Goal: Task Accomplishment & Management: Manage account settings

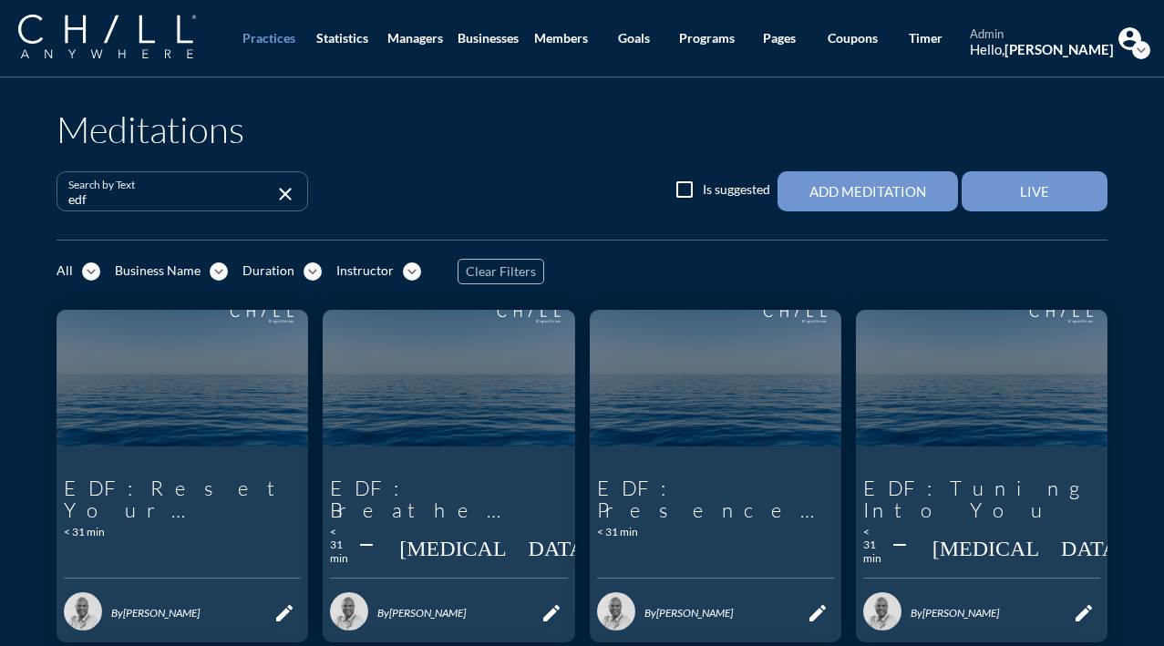
scroll to position [599, 0]
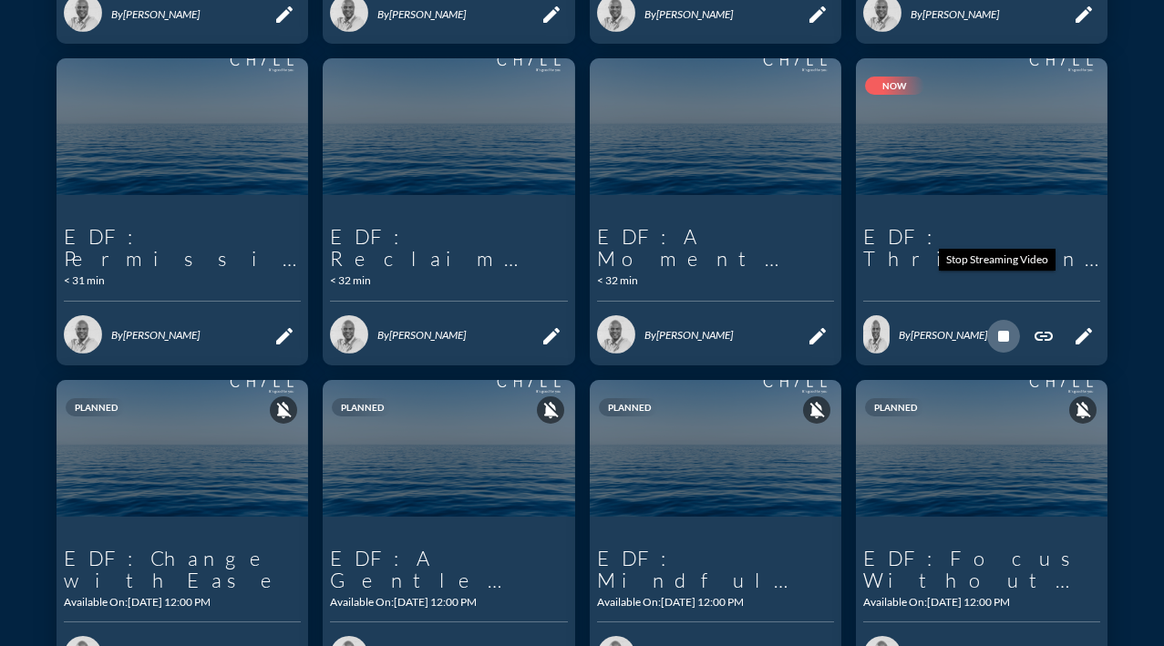
click at [997, 325] on icon "stop" at bounding box center [1004, 336] width 22 height 22
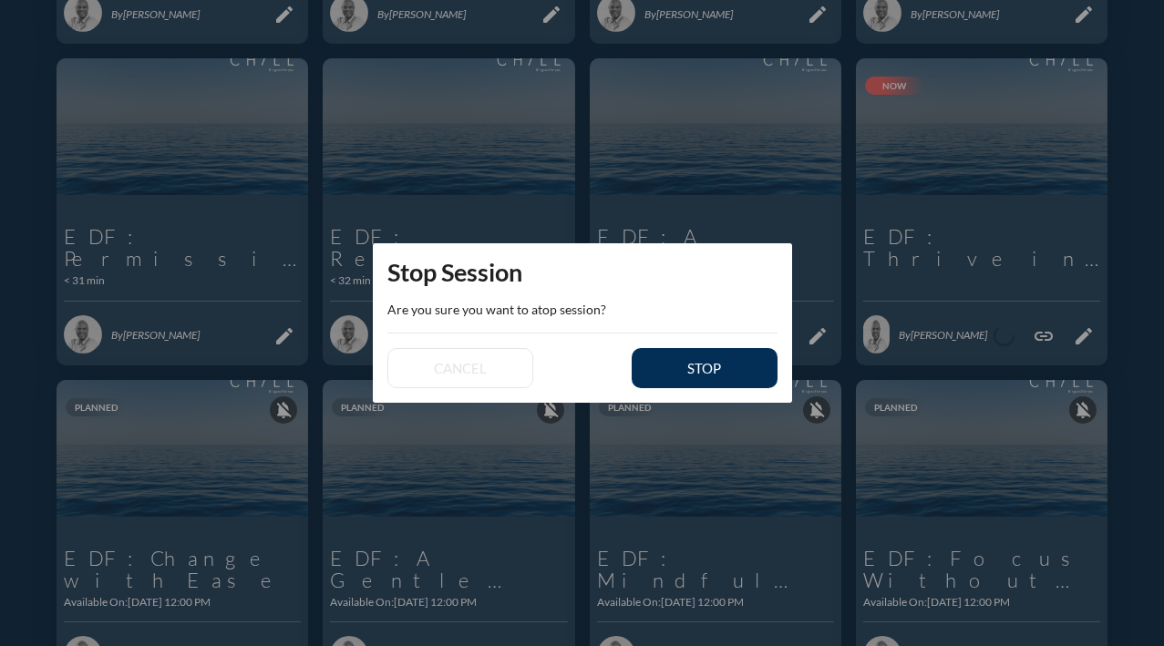
click at [719, 365] on div "stop" at bounding box center [705, 368] width 82 height 16
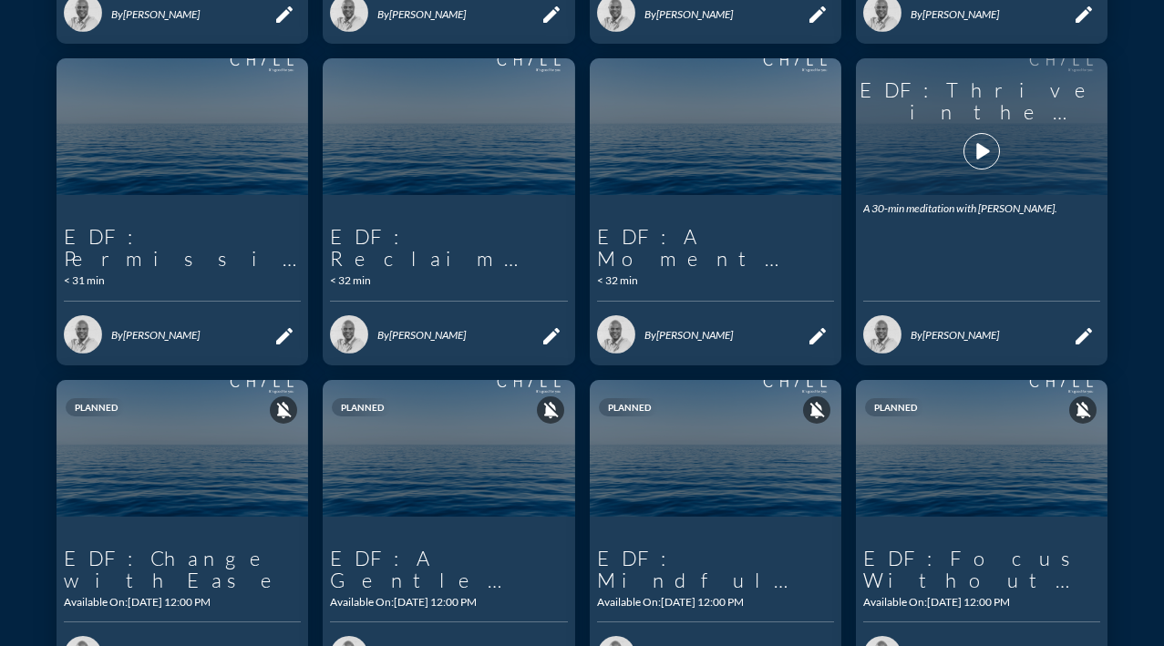
click at [973, 136] on icon "play_arrow" at bounding box center [981, 151] width 31 height 31
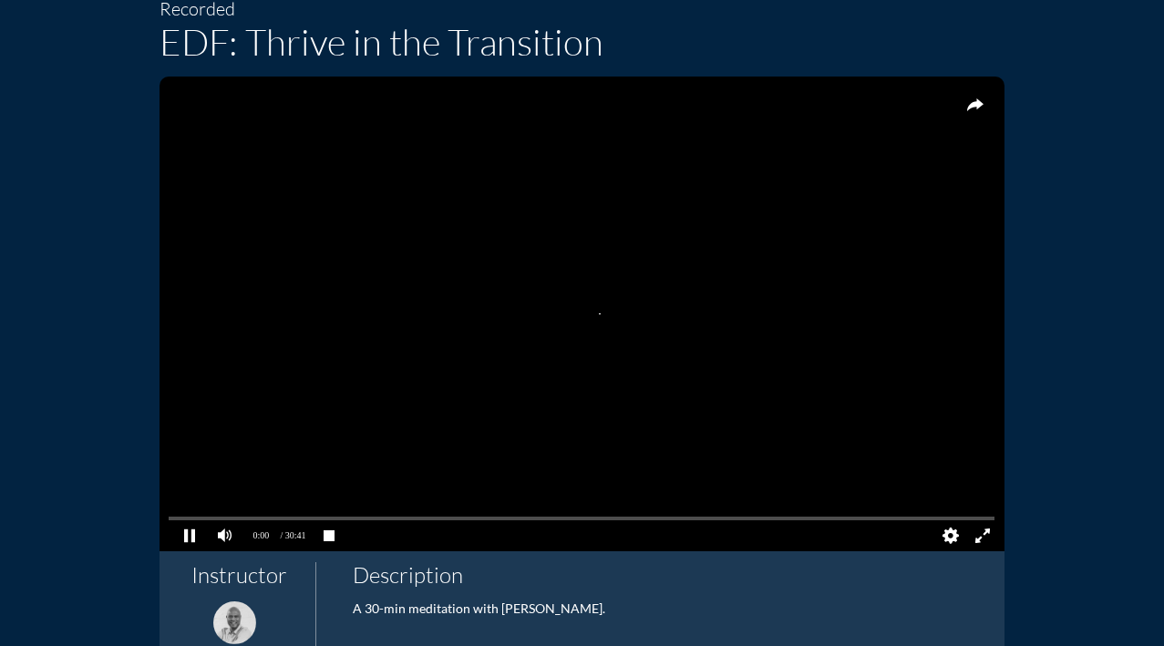
scroll to position [213, 0]
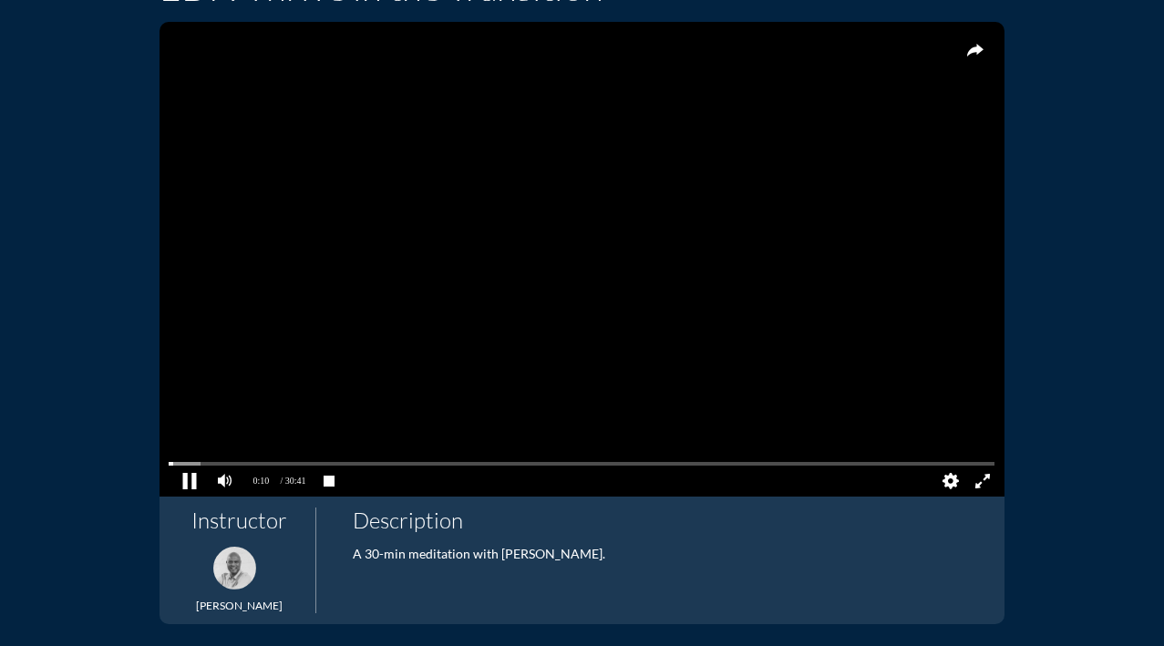
click at [182, 481] on pjsdiv at bounding box center [190, 481] width 32 height 32
click at [977, 461] on pjsdiv at bounding box center [582, 464] width 826 height 13
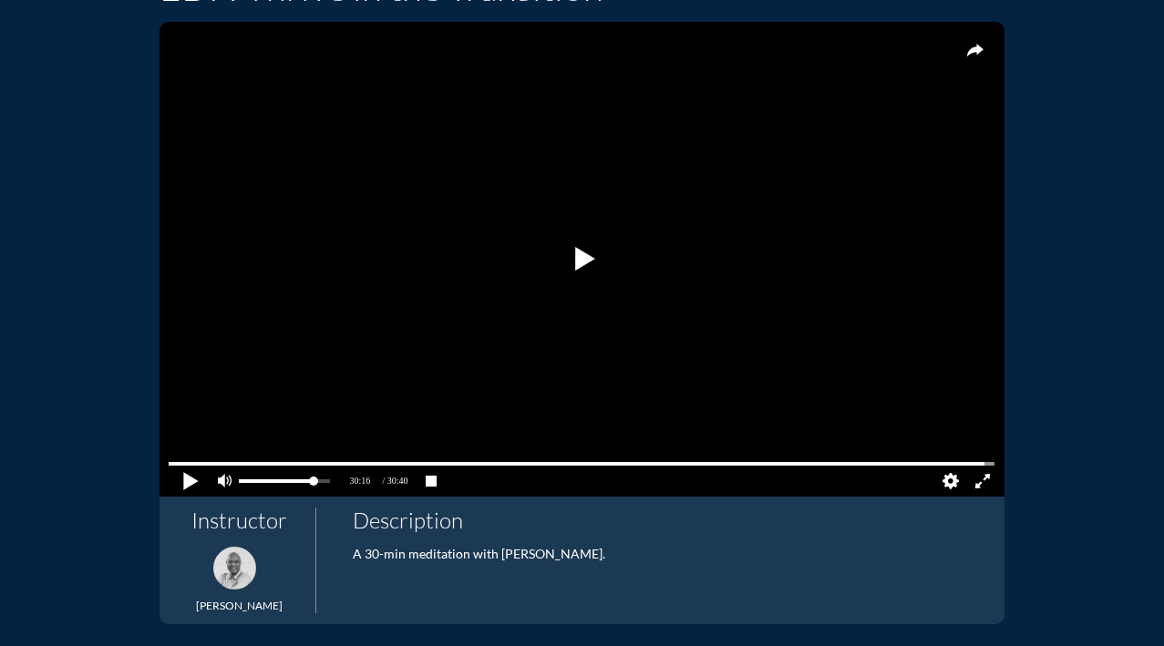
click at [182, 482] on pjsdiv at bounding box center [190, 481] width 32 height 32
click at [181, 479] on pjsdiv at bounding box center [190, 481] width 32 height 32
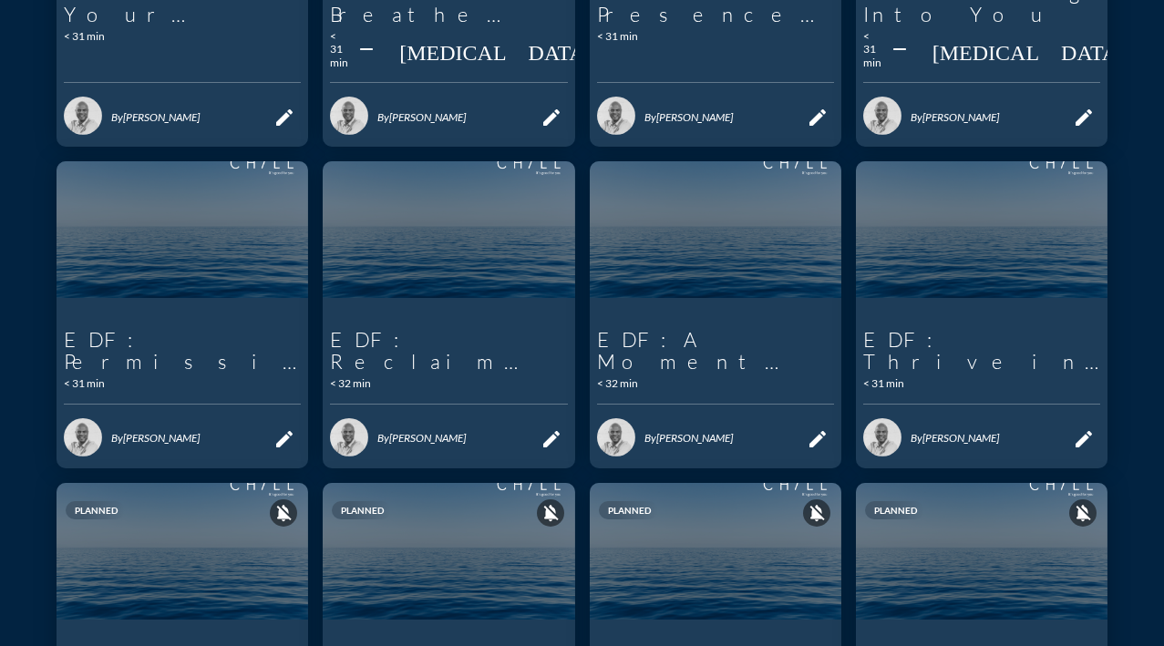
scroll to position [499, 0]
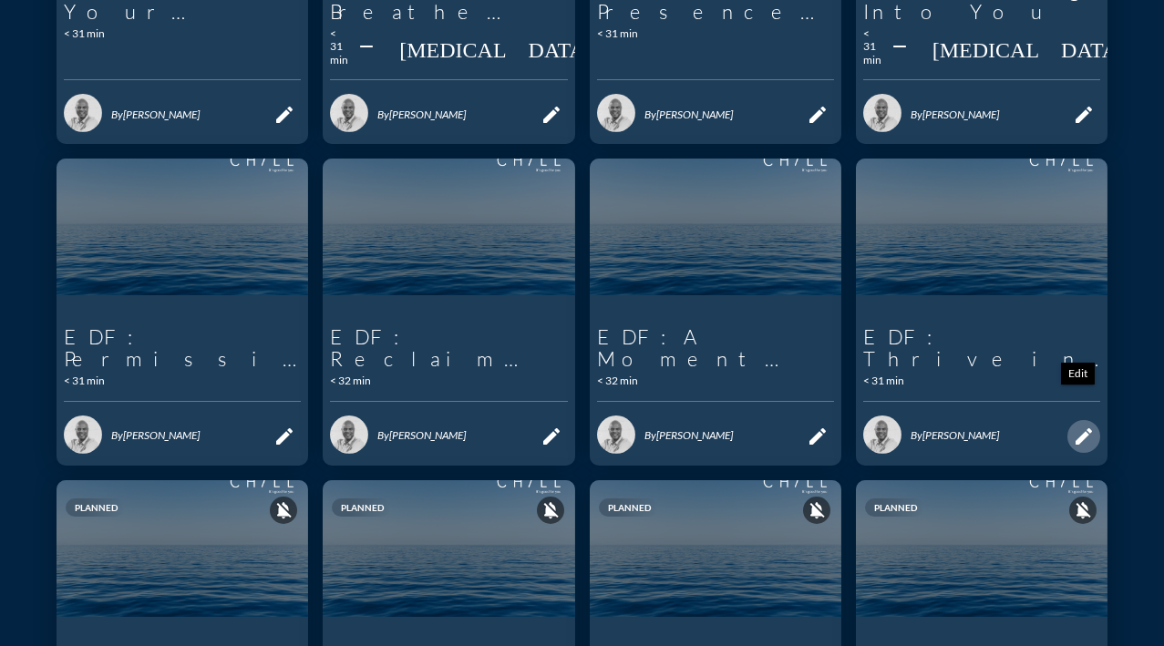
click at [1074, 426] on icon "edit" at bounding box center [1084, 437] width 22 height 22
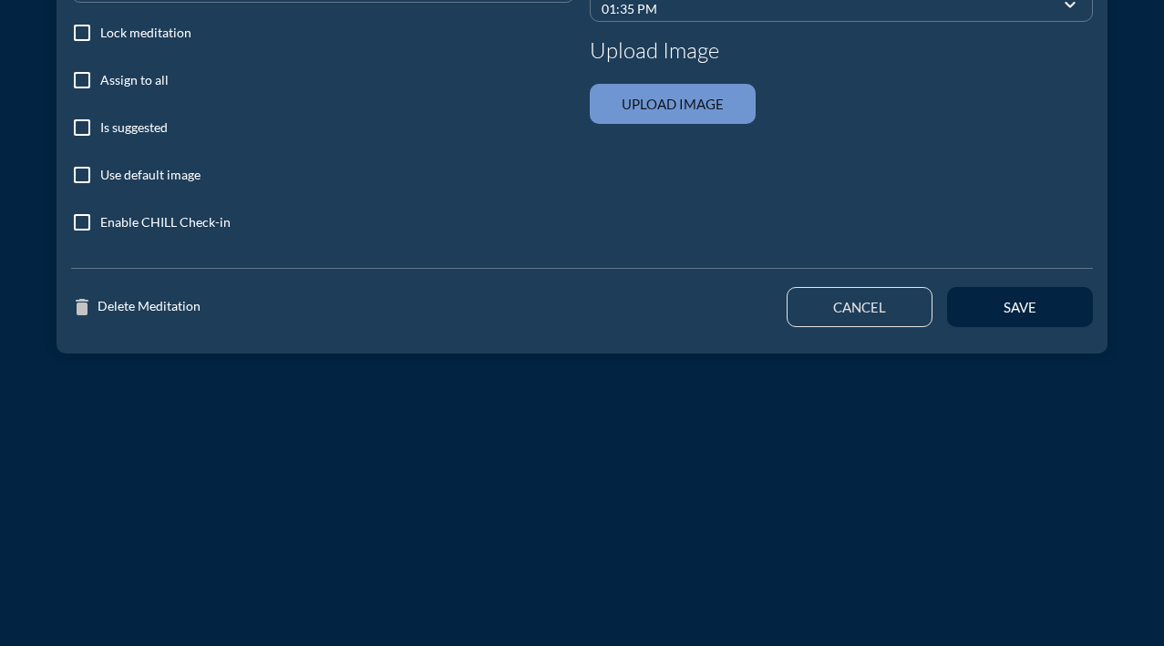
type input "EDF: Thrive in the Transition"
type textarea "A 30-min meditation with [PERSON_NAME]."
type input "12:00 PM"
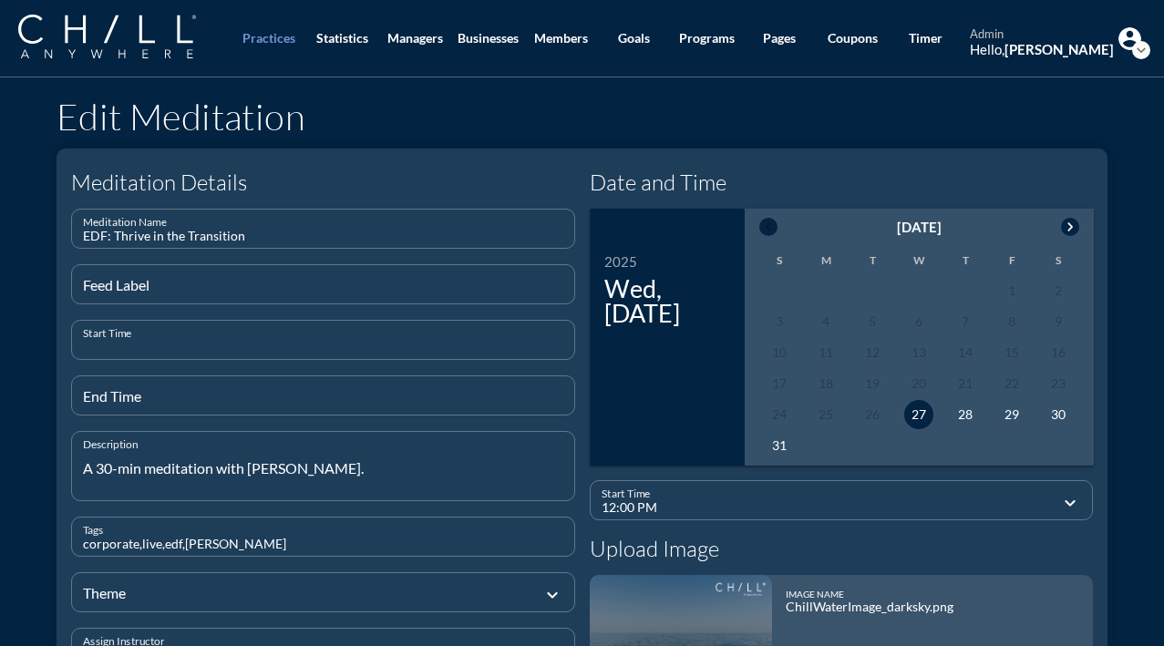
click at [180, 344] on input "Start Time" at bounding box center [323, 347] width 480 height 23
type input "8"
click at [181, 406] on input "End Time" at bounding box center [323, 403] width 480 height 23
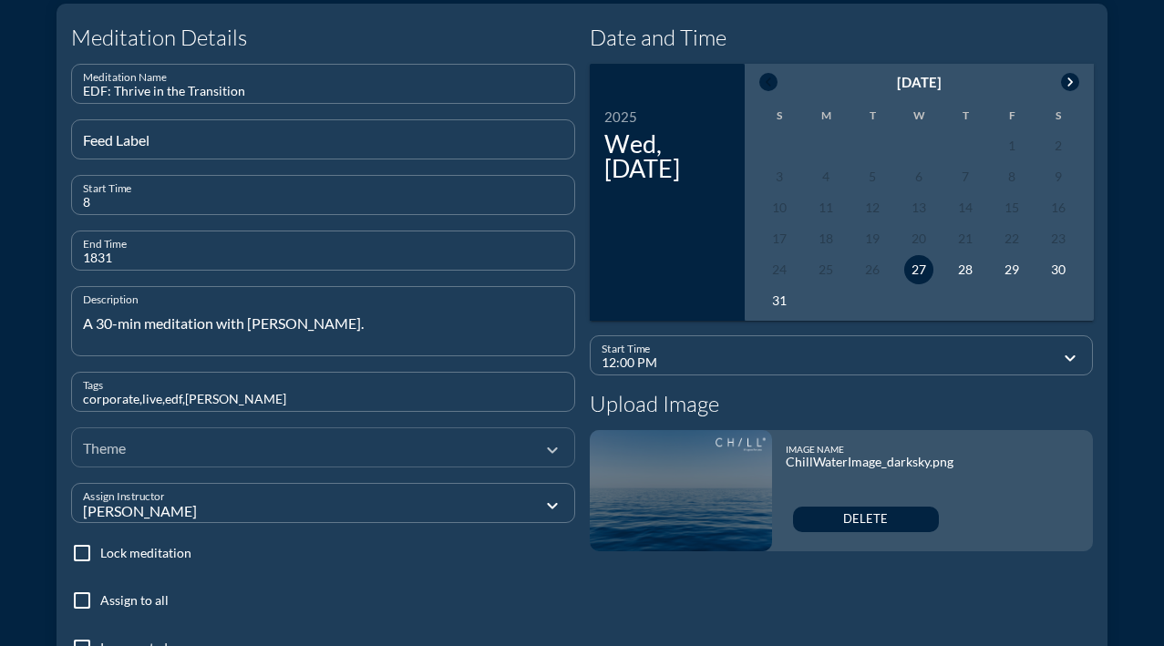
scroll to position [237, 0]
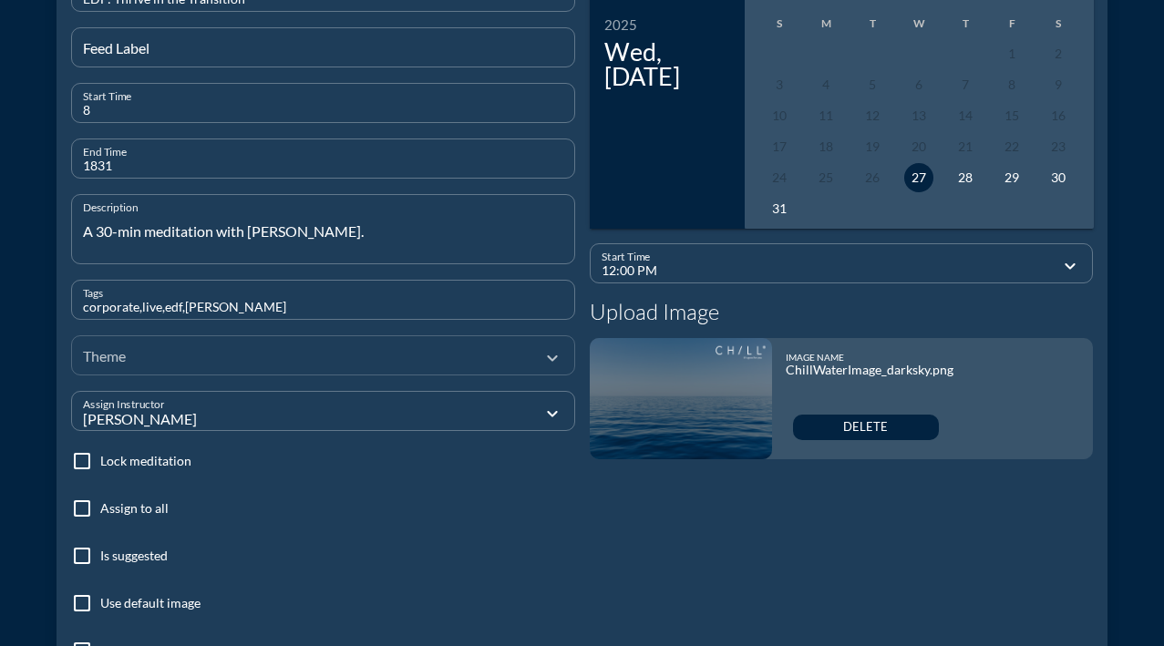
type input "1831"
click at [213, 357] on div at bounding box center [310, 354] width 455 height 61
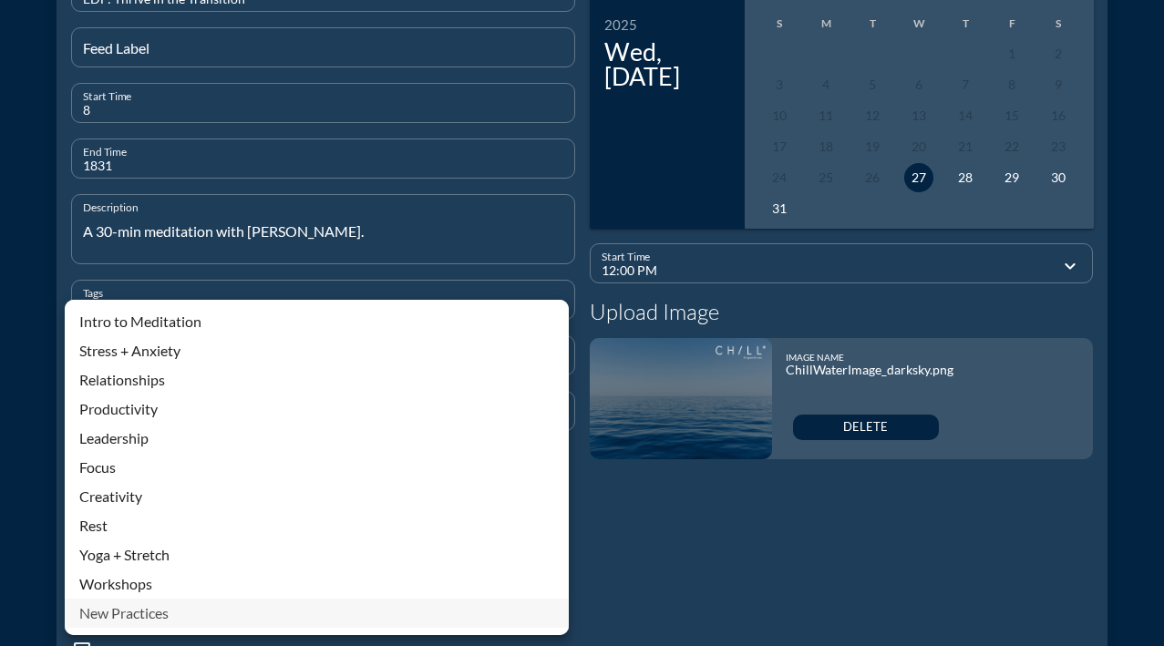
click at [154, 616] on div "New Practices" at bounding box center [316, 613] width 475 height 22
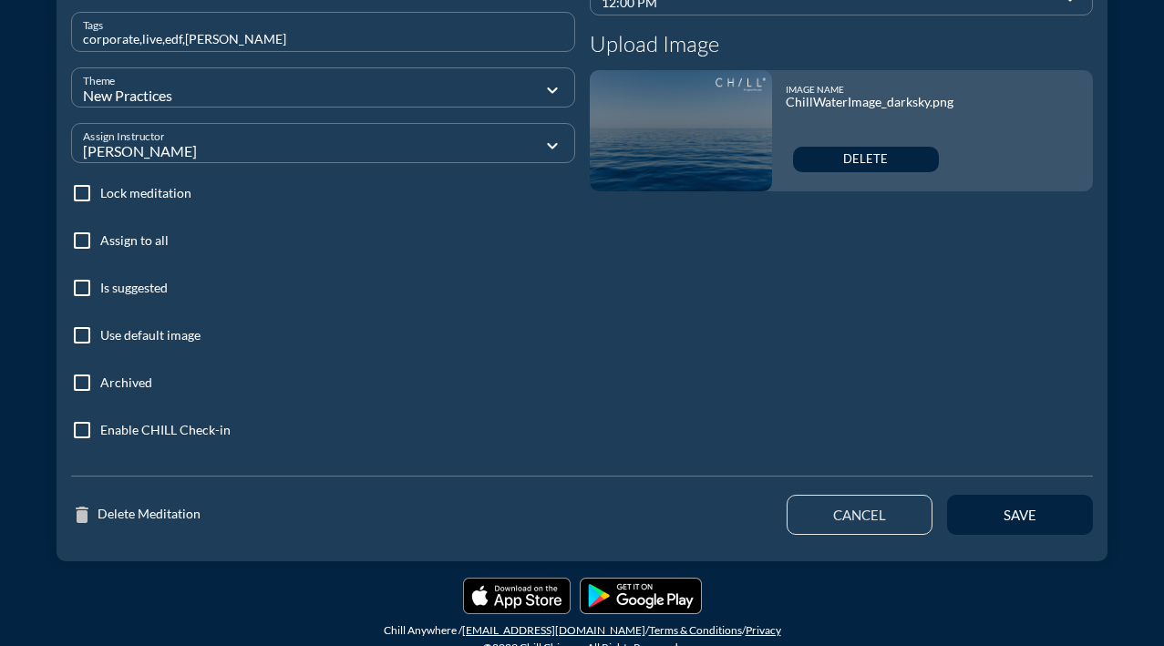
scroll to position [519, 0]
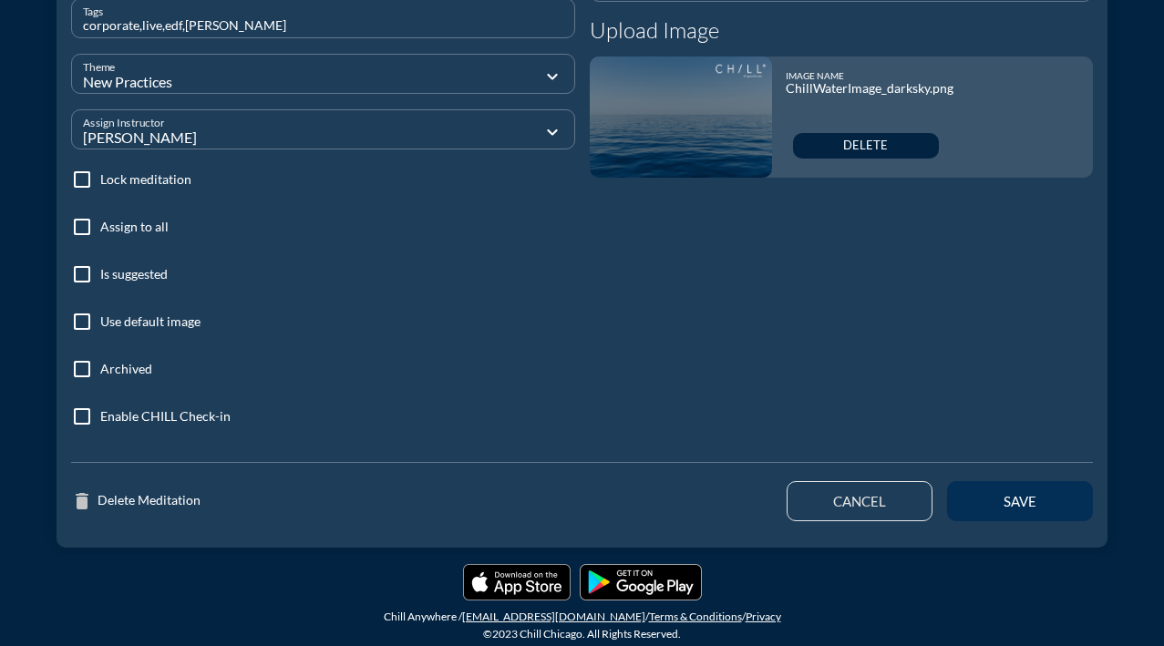
click at [1024, 499] on div "save" at bounding box center [1020, 501] width 82 height 16
type input "01:35 PM"
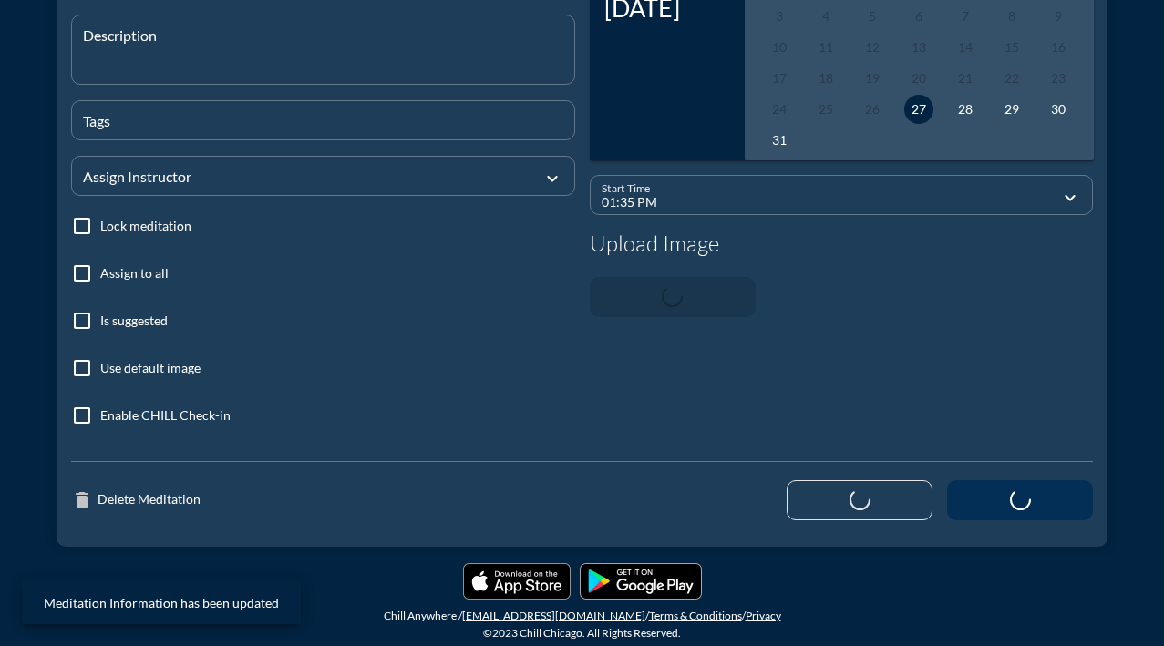
scroll to position [304, 0]
